Goal: Navigation & Orientation: Understand site structure

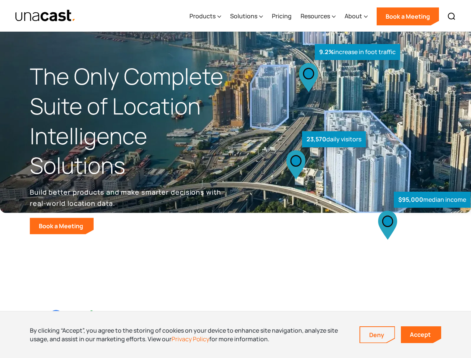
click at [236, 179] on div "$95,000 median income 23,570 daily visitors 9.2% increase in foot traffic" at bounding box center [351, 155] width 231 height 158
click at [324, 16] on div "Resources" at bounding box center [315, 16] width 29 height 9
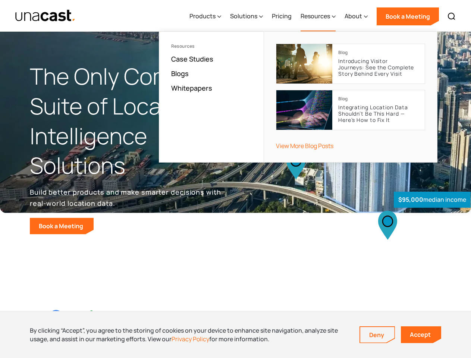
click at [207, 16] on div "Products" at bounding box center [203, 16] width 26 height 9
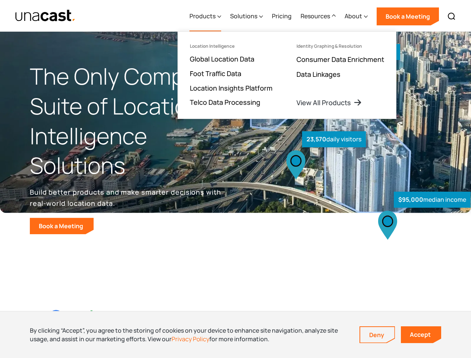
click at [247, 16] on div "Solutions" at bounding box center [243, 16] width 27 height 9
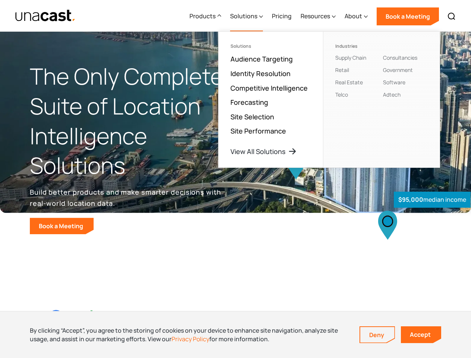
click at [319, 16] on div "Resources" at bounding box center [315, 16] width 29 height 9
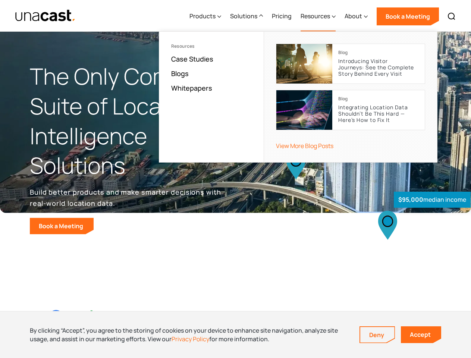
click at [357, 16] on div "About" at bounding box center [354, 16] width 18 height 9
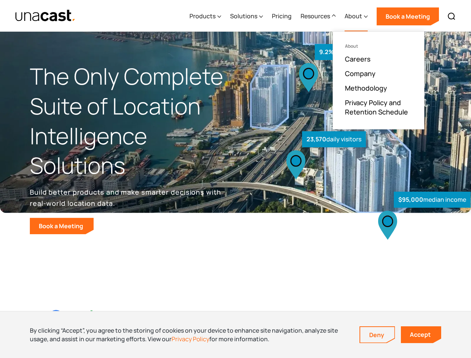
click at [452, 16] on img at bounding box center [451, 16] width 9 height 9
click at [0, 0] on div at bounding box center [0, 0] width 0 height 0
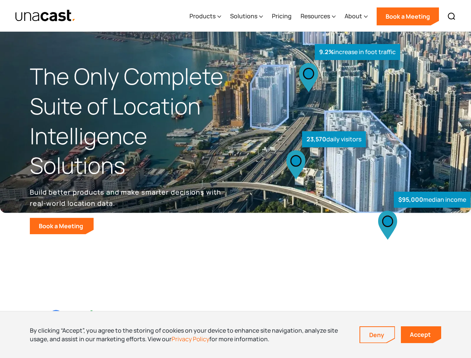
click at [378, 335] on link "Deny" at bounding box center [377, 335] width 34 height 16
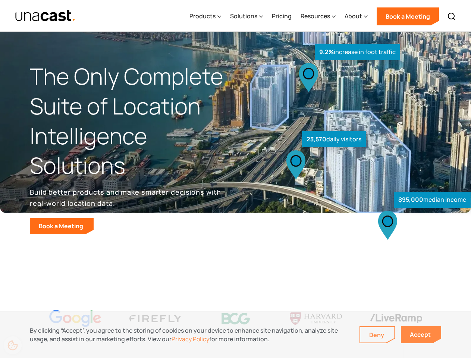
click at [421, 335] on link "Accept" at bounding box center [421, 334] width 40 height 17
